Goal: Navigation & Orientation: Find specific page/section

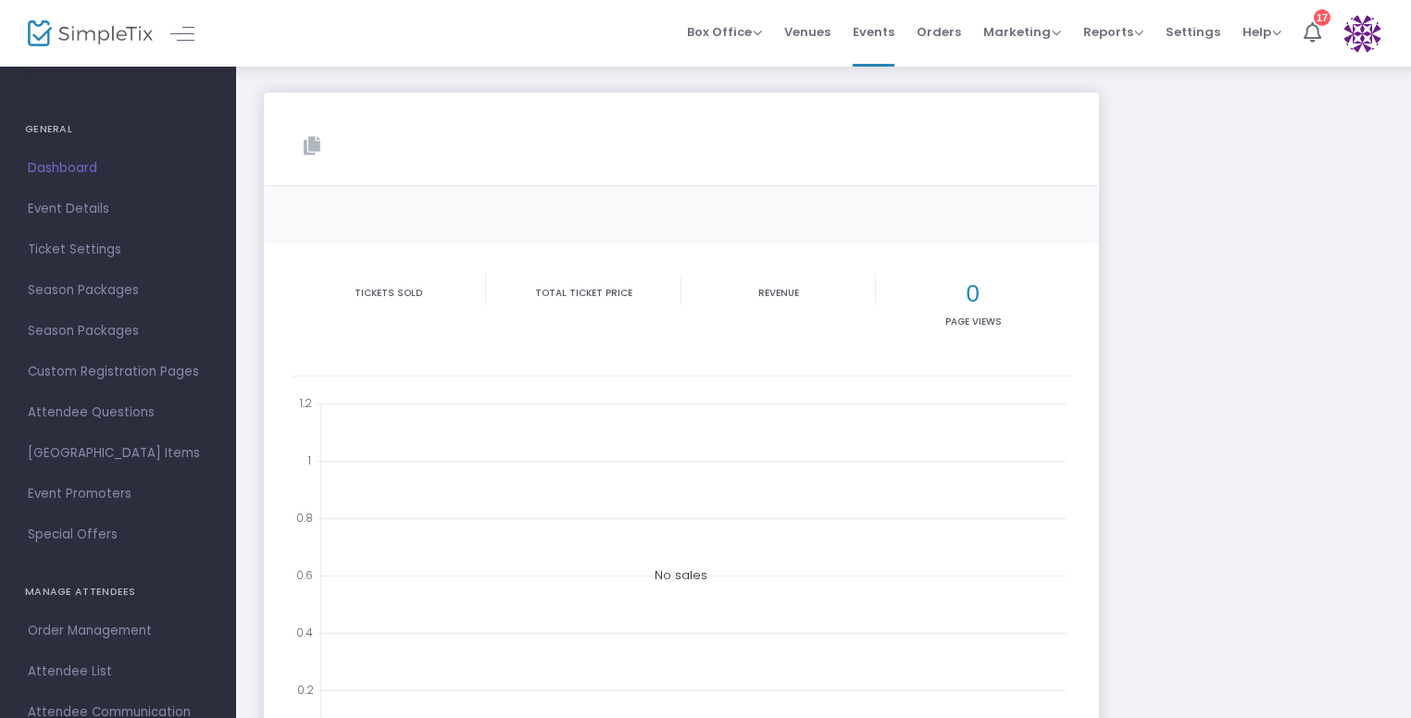
click at [186, 35] on link at bounding box center [182, 33] width 24 height 24
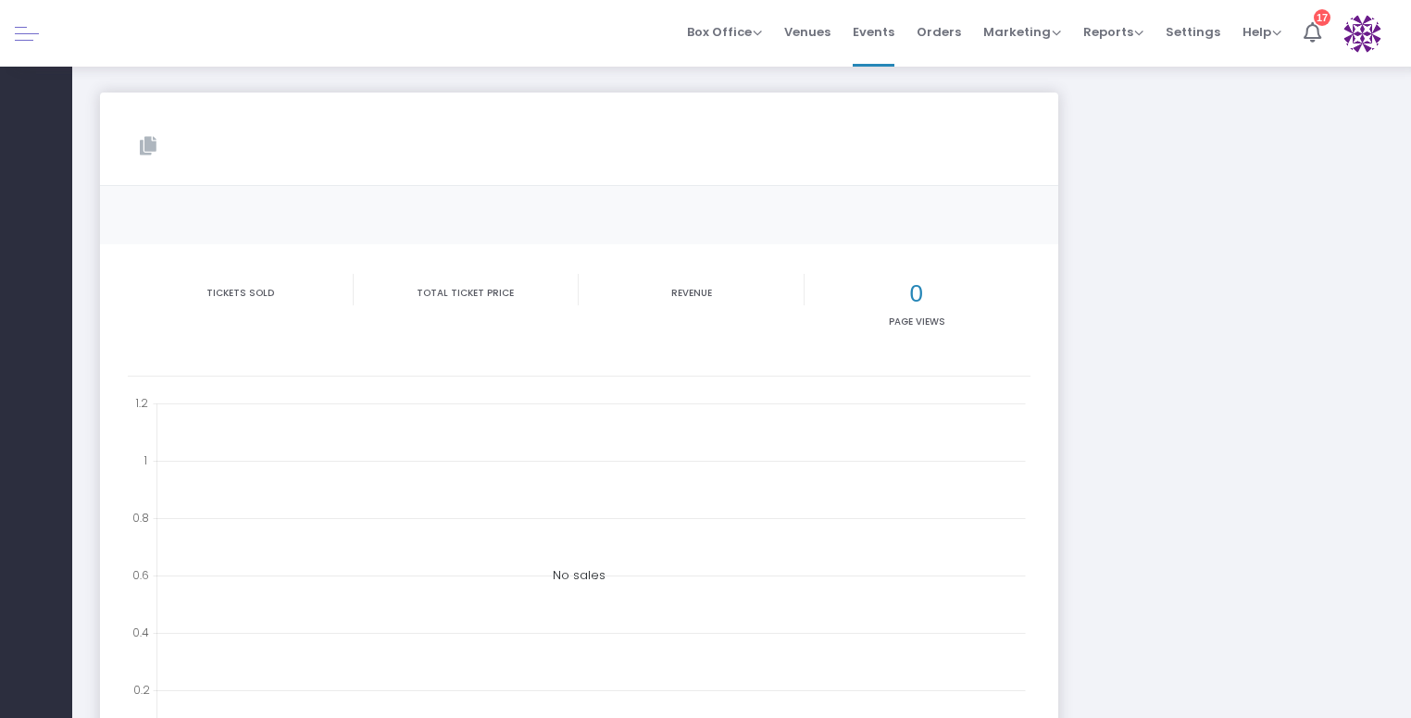
click at [880, 34] on span "Events" at bounding box center [874, 31] width 42 height 47
